Goal: Information Seeking & Learning: Learn about a topic

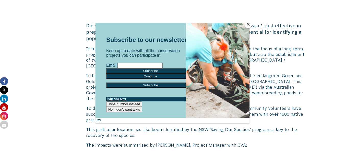
scroll to position [290, 0]
click at [249, 25] on button "Close" at bounding box center [249, 24] width 8 height 8
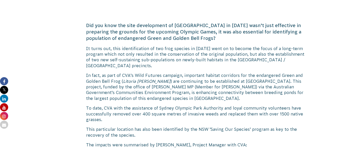
click at [235, 55] on span "It turns out, this identification of two frog species in [DATE] went on to beco…" at bounding box center [195, 57] width 219 height 22
click at [199, 71] on div "Why Green & Golden Bell frogs are jumping for joy Did you know the site develop…" at bounding box center [195, 62] width 219 height 450
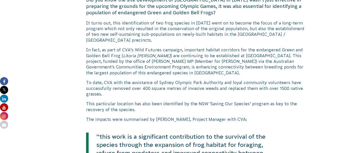
scroll to position [315, 0]
drag, startPoint x: 107, startPoint y: 48, endPoint x: 166, endPoint y: 48, distance: 59.3
click at [166, 48] on p "In fact, as pa rt of CVA’s Wild Futures campaign, important habitat corridors f…" at bounding box center [195, 61] width 219 height 29
click at [166, 48] on span "rt of CVA’s Wild Futures campaign, important habitat corridors for the endanger…" at bounding box center [194, 53] width 217 height 10
click at [186, 85] on span "To date, CVA with the assistance of Sydney Olympic Park Authority and loyal com…" at bounding box center [194, 89] width 217 height 16
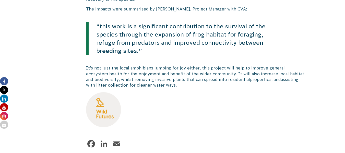
scroll to position [427, 0]
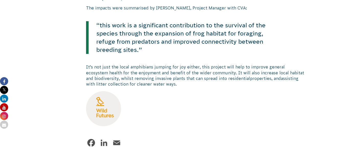
click at [223, 53] on p "“this work is a significant contribution to the survival of the species through…" at bounding box center [181, 37] width 184 height 33
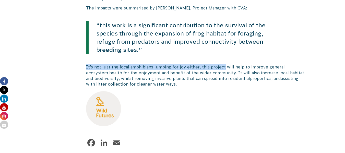
click at [222, 54] on p "“this work is a significant contribution to the survival of the species through…" at bounding box center [181, 37] width 184 height 33
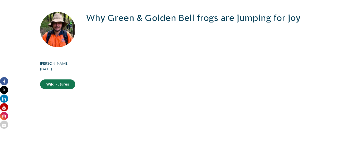
scroll to position [0, 0]
